Goal: Information Seeking & Learning: Learn about a topic

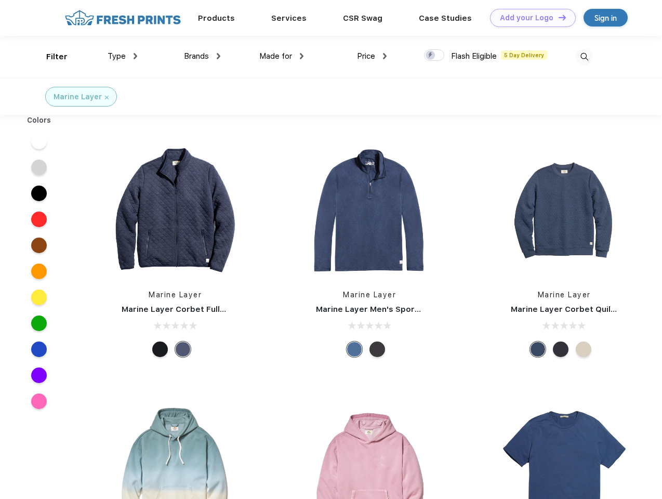
scroll to position [1, 0]
click at [529, 18] on link "Add your Logo Design Tool" at bounding box center [533, 18] width 86 height 18
click at [0, 0] on div "Design Tool" at bounding box center [0, 0] width 0 height 0
click at [558, 17] on link "Add your Logo Design Tool" at bounding box center [533, 18] width 86 height 18
click at [50, 57] on div "Filter" at bounding box center [56, 57] width 21 height 12
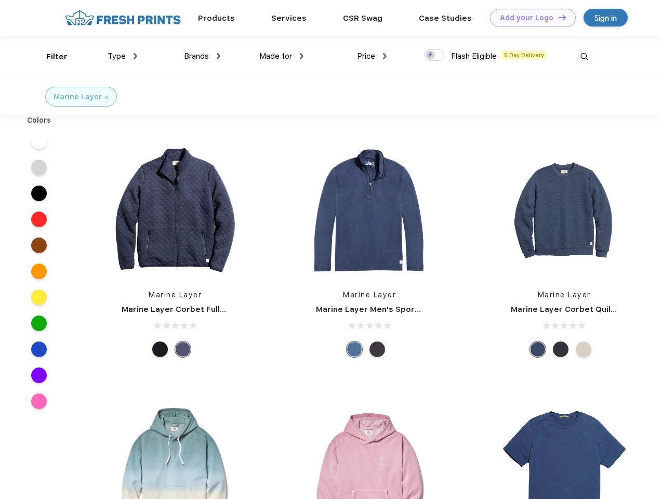
click at [123, 56] on span "Type" at bounding box center [117, 55] width 18 height 9
click at [202, 56] on span "Brands" at bounding box center [196, 55] width 25 height 9
click at [282, 56] on span "Made for" at bounding box center [275, 55] width 33 height 9
click at [372, 56] on span "Price" at bounding box center [366, 55] width 18 height 9
click at [435, 56] on div at bounding box center [434, 54] width 20 height 11
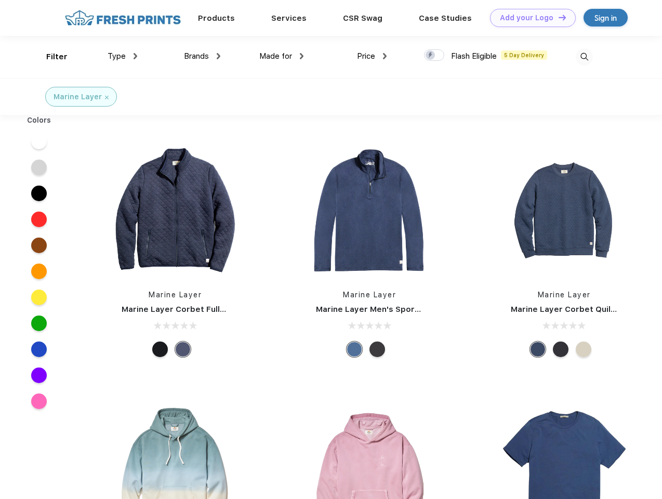
click at [431, 56] on input "checkbox" at bounding box center [427, 52] width 7 height 7
click at [584, 57] on img at bounding box center [584, 56] width 17 height 17
